Goal: Transaction & Acquisition: Purchase product/service

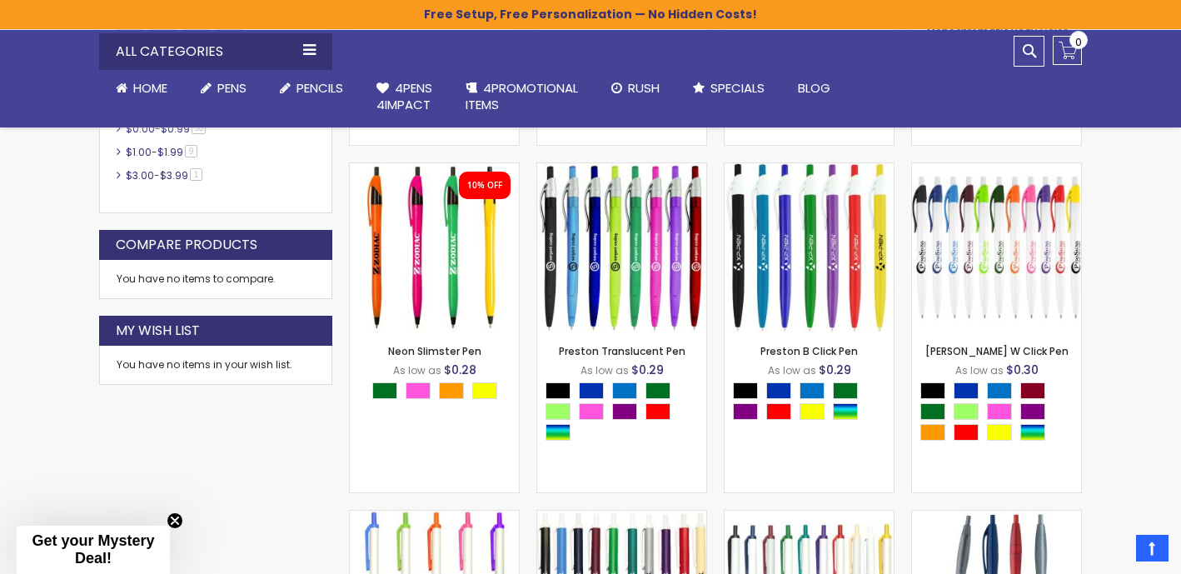
scroll to position [954, 0]
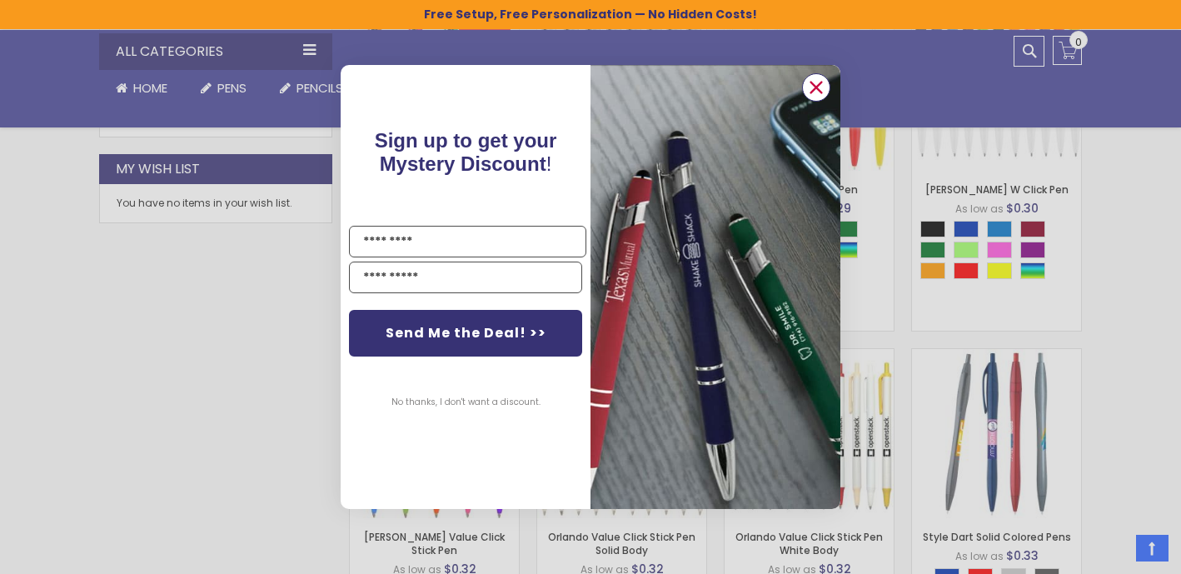
click at [818, 89] on icon "Close dialog" at bounding box center [816, 87] width 11 height 11
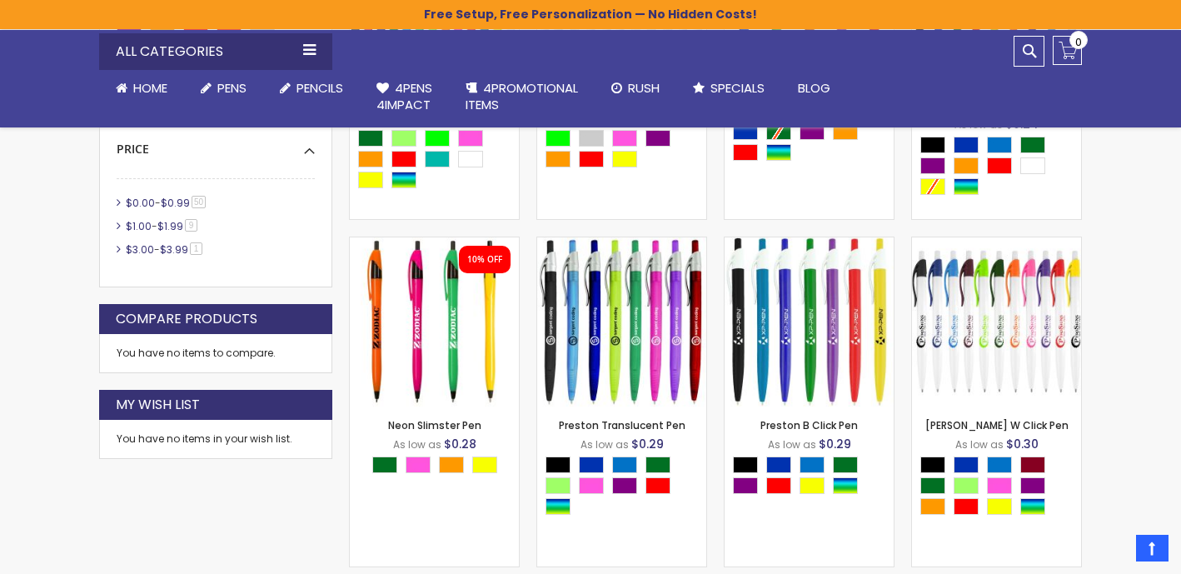
scroll to position [710, 0]
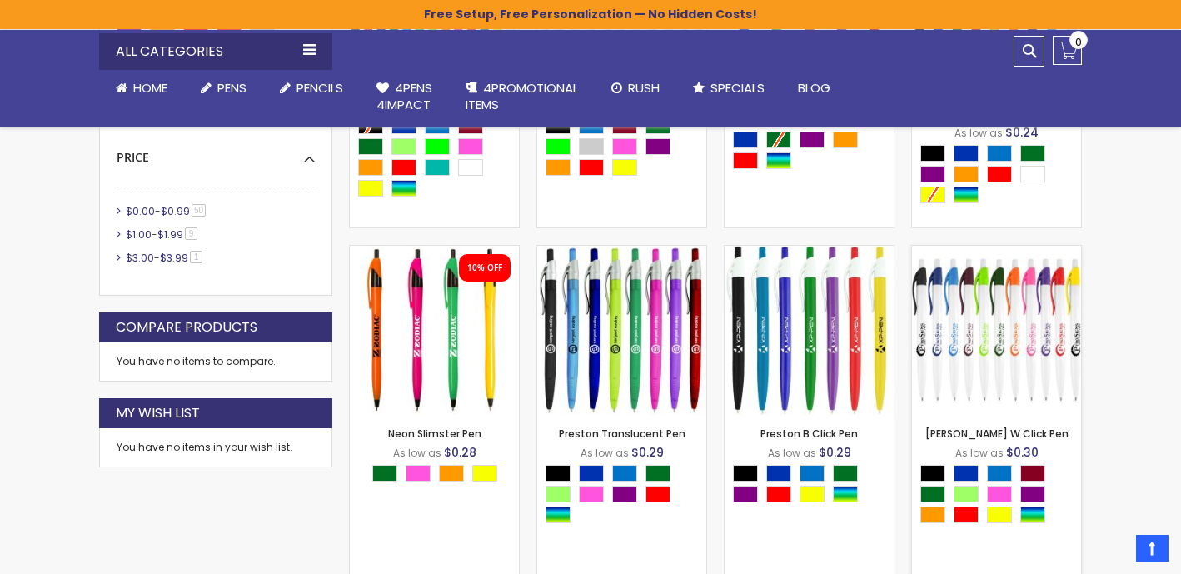
click at [982, 339] on img at bounding box center [996, 330] width 169 height 169
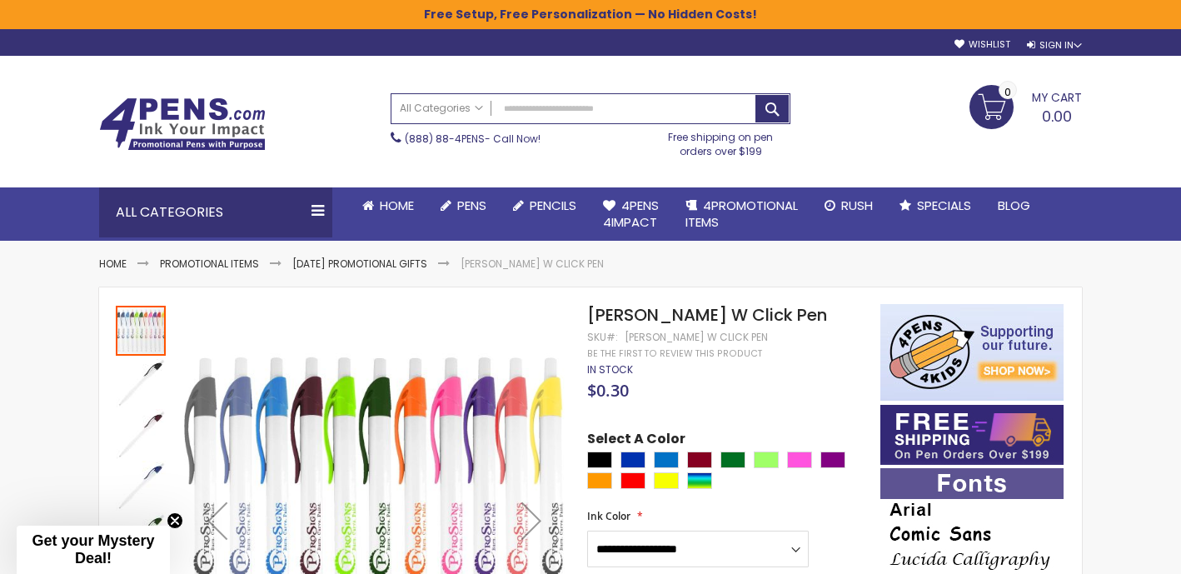
scroll to position [149, 0]
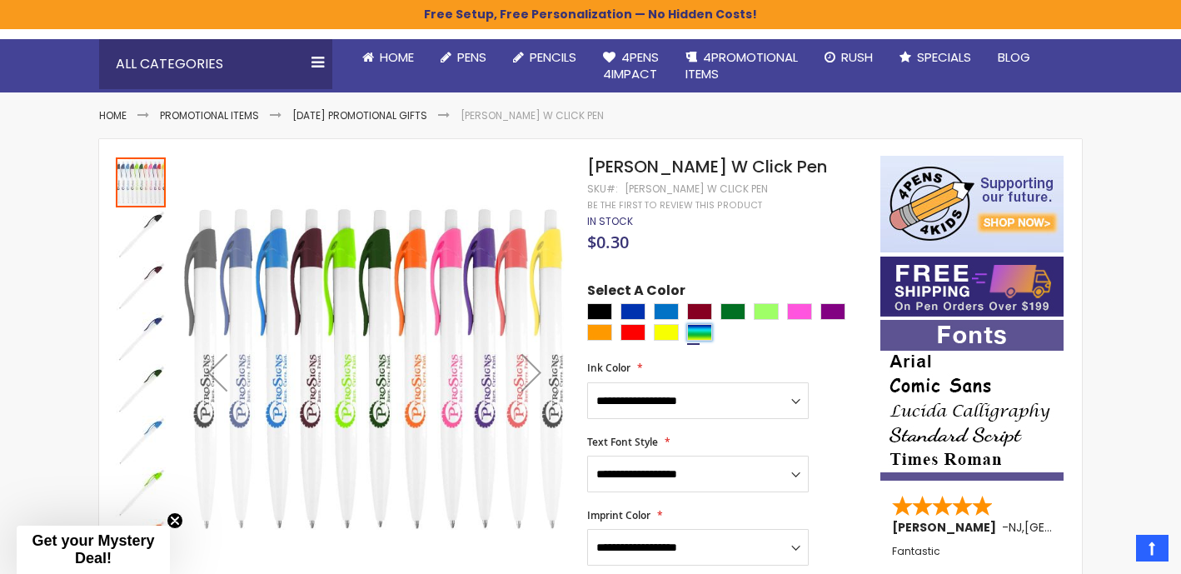
click at [700, 328] on div "Assorted" at bounding box center [699, 332] width 25 height 17
type input "****"
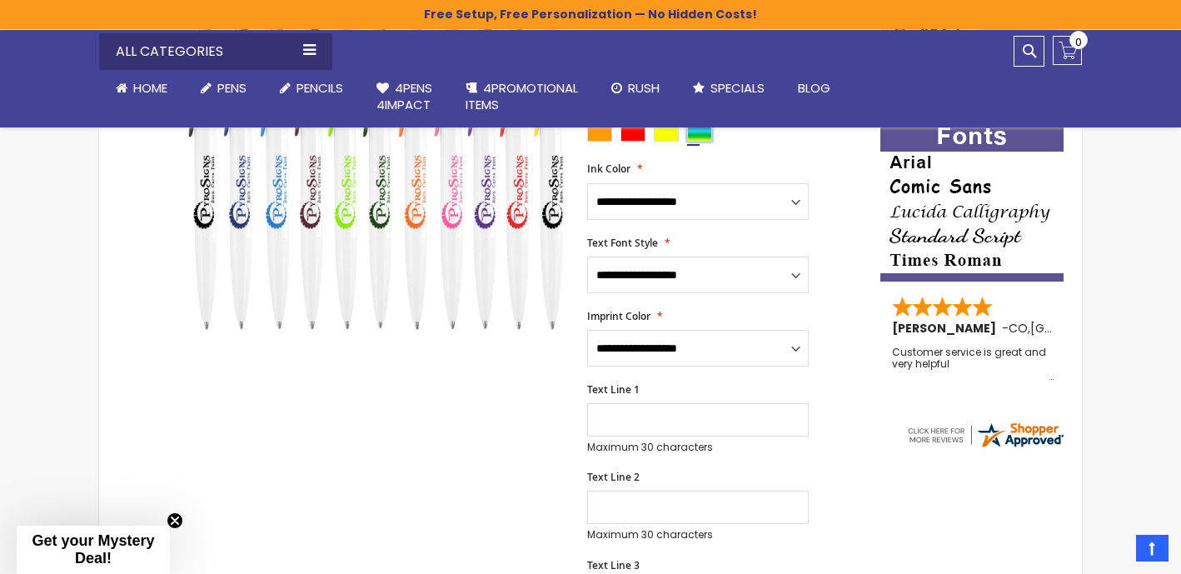
scroll to position [332, 0]
